Goal: Check status: Check status

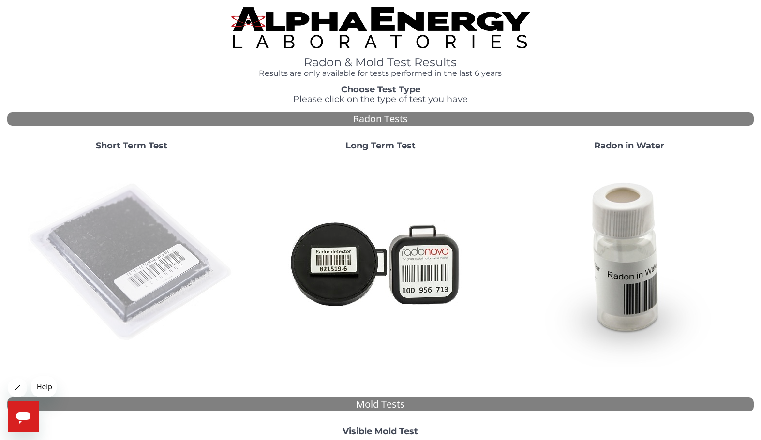
click at [136, 250] on img at bounding box center [132, 263] width 208 height 208
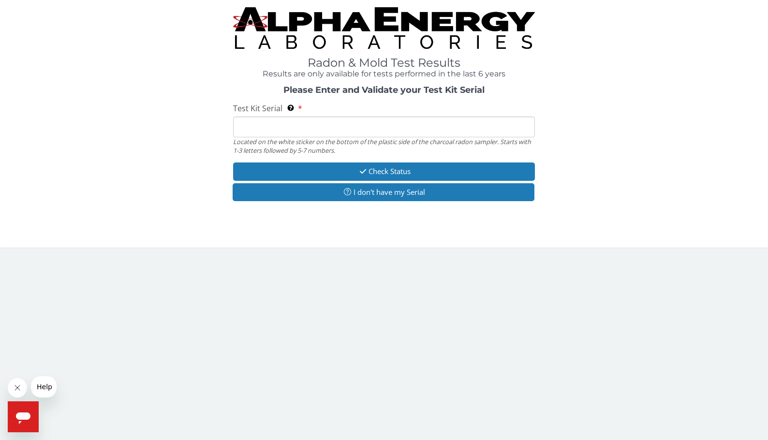
click at [323, 128] on input "Test Kit Serial Located on the white sticker on the bottom of the plastic side …" at bounding box center [383, 127] width 301 height 21
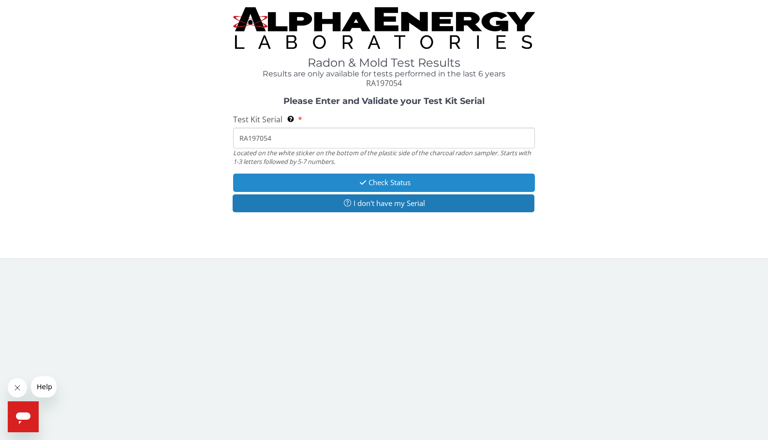
type input "RA197054"
click at [378, 184] on button "Check Status" at bounding box center [383, 183] width 301 height 18
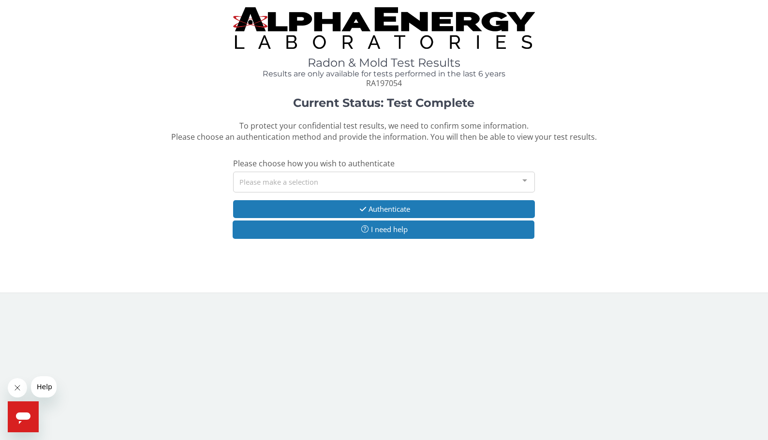
click at [394, 184] on div "Please make a selection" at bounding box center [383, 182] width 301 height 21
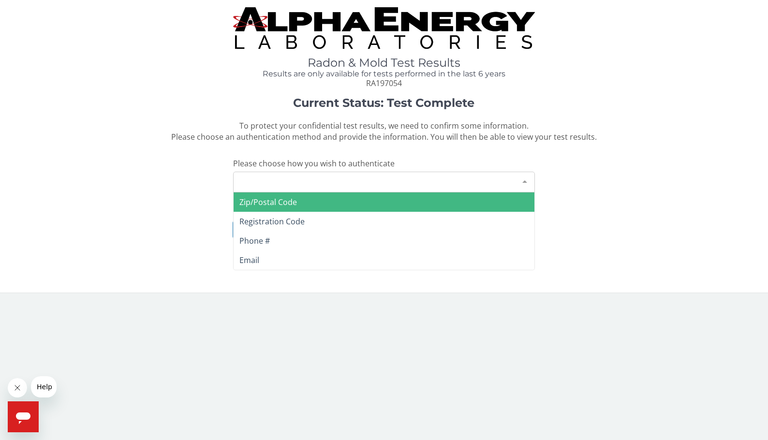
click at [366, 202] on span "Zip/Postal Code" at bounding box center [384, 202] width 300 height 19
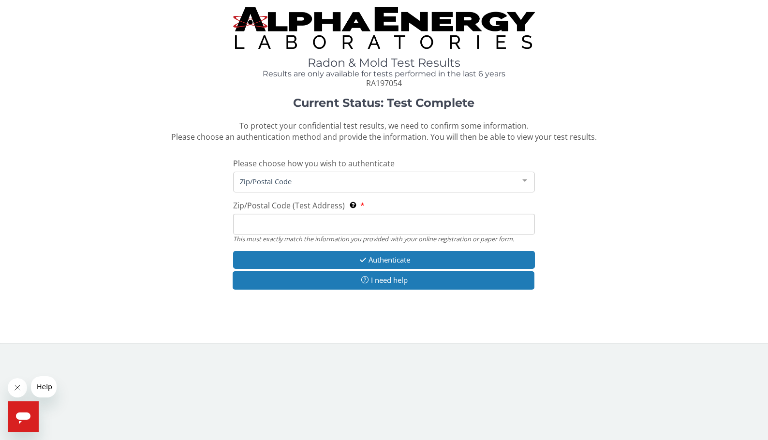
click at [314, 228] on input "Zip/Postal Code (Test Address) This must exactly match the information you prov…" at bounding box center [383, 224] width 301 height 21
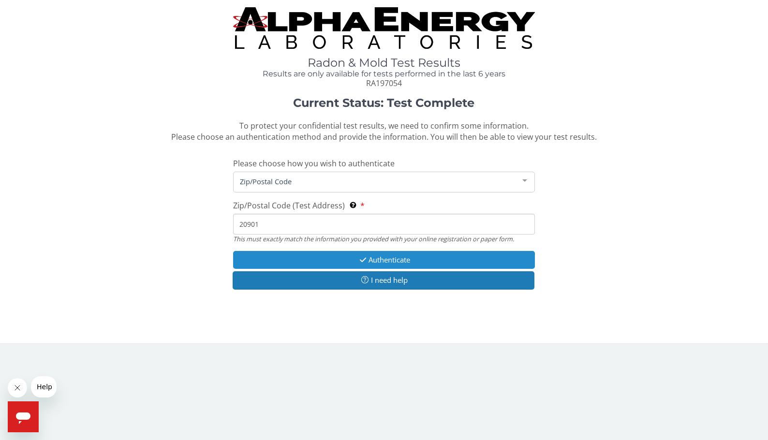
type input "20901"
click at [371, 256] on button "Authenticate" at bounding box center [383, 260] width 301 height 18
